Goal: Use online tool/utility

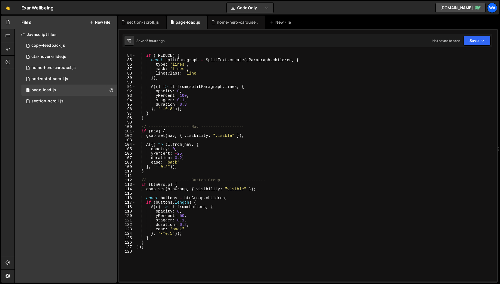
scroll to position [371, 0]
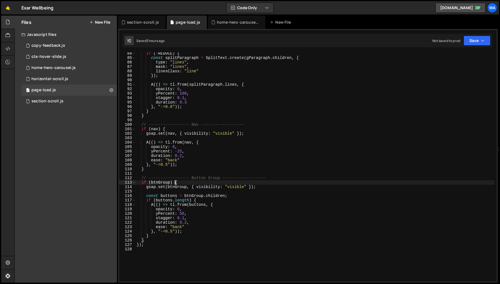
click at [176, 183] on div "if ( ! REDUCE ) { const splitParagraph = SplitText . create ( gParagraph . chil…" at bounding box center [315, 170] width 359 height 238
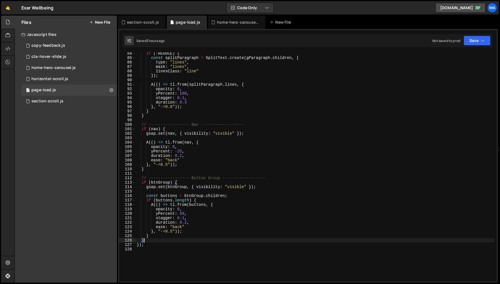
click at [146, 240] on div "if ( ! REDUCE ) { const splitParagraph = SplitText . create ( gParagraph . chil…" at bounding box center [315, 170] width 359 height 238
type textarea "}"
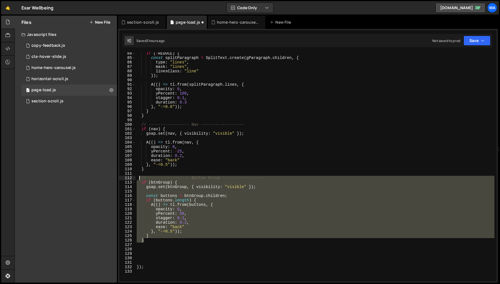
drag, startPoint x: 147, startPoint y: 242, endPoint x: 139, endPoint y: 178, distance: 64.2
click at [139, 178] on div "if ( ! REDUCE ) { const splitParagraph = SplitText . create ( gParagraph . chil…" at bounding box center [315, 170] width 359 height 238
click at [155, 241] on div "if ( ! REDUCE ) { const splitParagraph = SplitText . create ( gParagraph . chil…" at bounding box center [315, 166] width 359 height 229
type textarea "}"
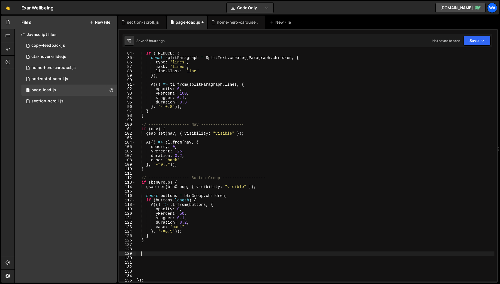
paste textarea "}"
type textarea "}"
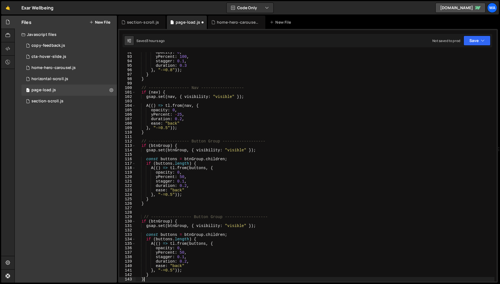
scroll to position [407, 0]
click at [151, 207] on div "opacity : 0 , yPercent : 100 , stagger : 0.1 , duration : 0.3 } , "-=0.8" )) ; …" at bounding box center [315, 169] width 359 height 238
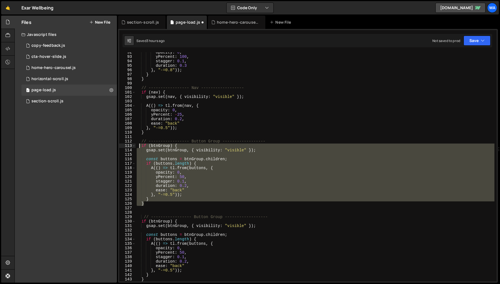
drag, startPoint x: 148, startPoint y: 204, endPoint x: 140, endPoint y: 147, distance: 57.9
click at [140, 147] on div "opacity : 0 , yPercent : 100 , stagger : 0.1 , duration : 0.3 } , "-=0.8" )) ; …" at bounding box center [315, 169] width 359 height 238
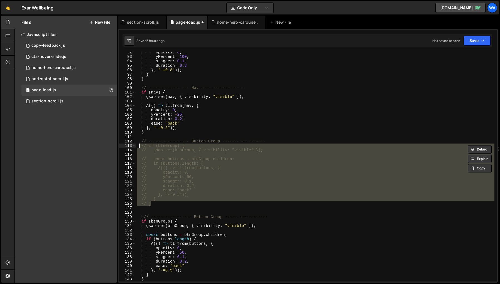
click at [225, 235] on div "opacity : 0 , yPercent : 100 , stagger : 0.1 , duration : 0.3 } , "-=0.8" )) ; …" at bounding box center [315, 169] width 359 height 238
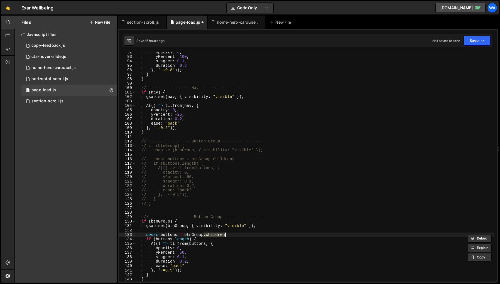
type textarea "if (btnGroup) {"
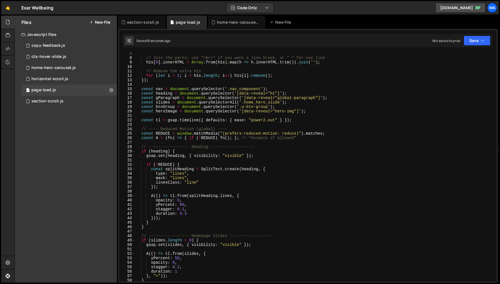
scroll to position [16, 0]
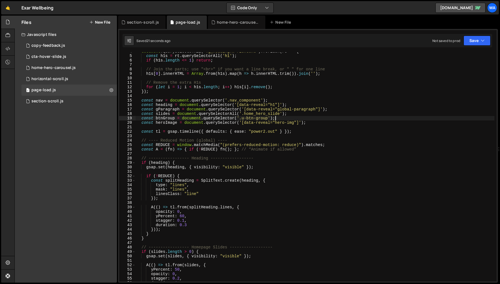
click at [280, 117] on div "document . querySelectorAll ( '.g_heading.w-richtext' ) . forEach ( rt => { con…" at bounding box center [315, 168] width 359 height 238
type textarea "const btnGroup = document.querySelector('.u-btn-group');"
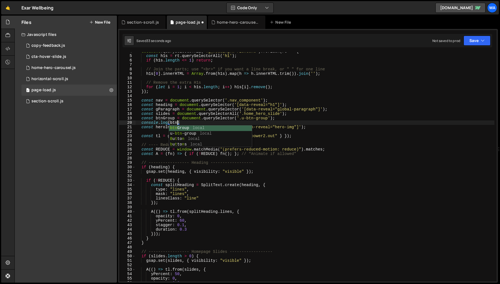
scroll to position [0, 3]
type textarea "console.log(btnGroup)"
